Goal: Navigation & Orientation: Understand site structure

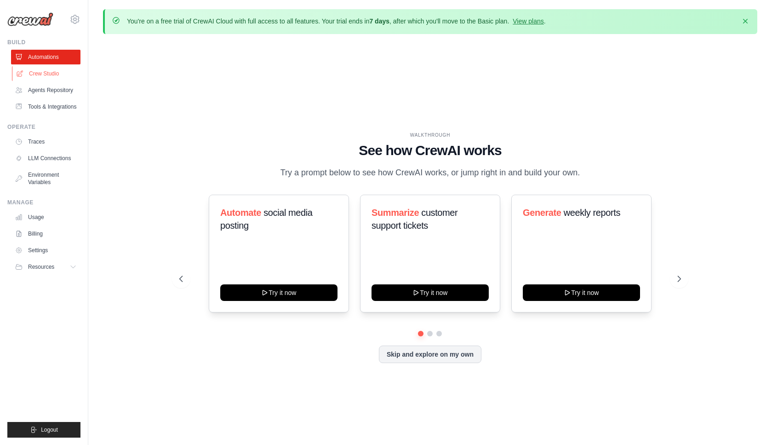
click at [47, 77] on link "Crew Studio" at bounding box center [46, 73] width 69 height 15
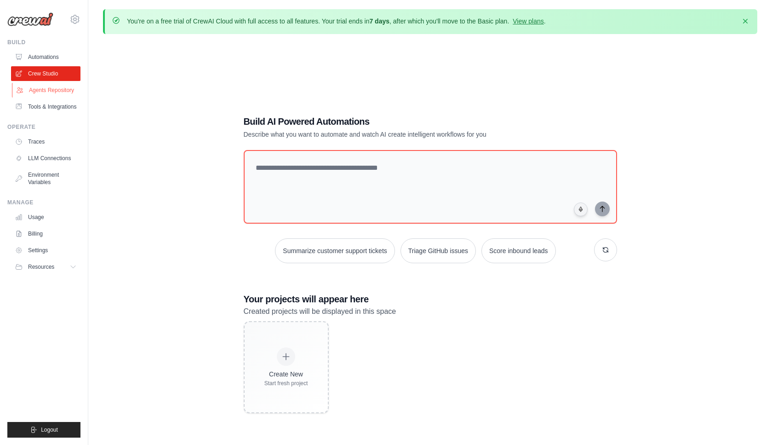
click at [55, 94] on link "Agents Repository" at bounding box center [46, 90] width 69 height 15
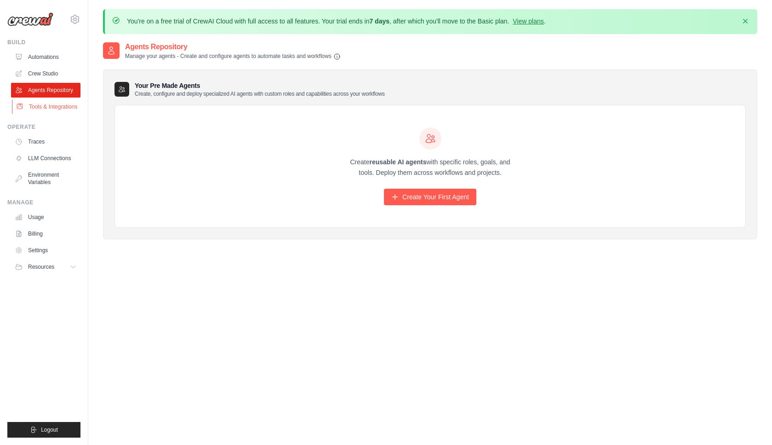
click at [56, 103] on link "Tools & Integrations" at bounding box center [46, 106] width 69 height 15
